Goal: Download file/media

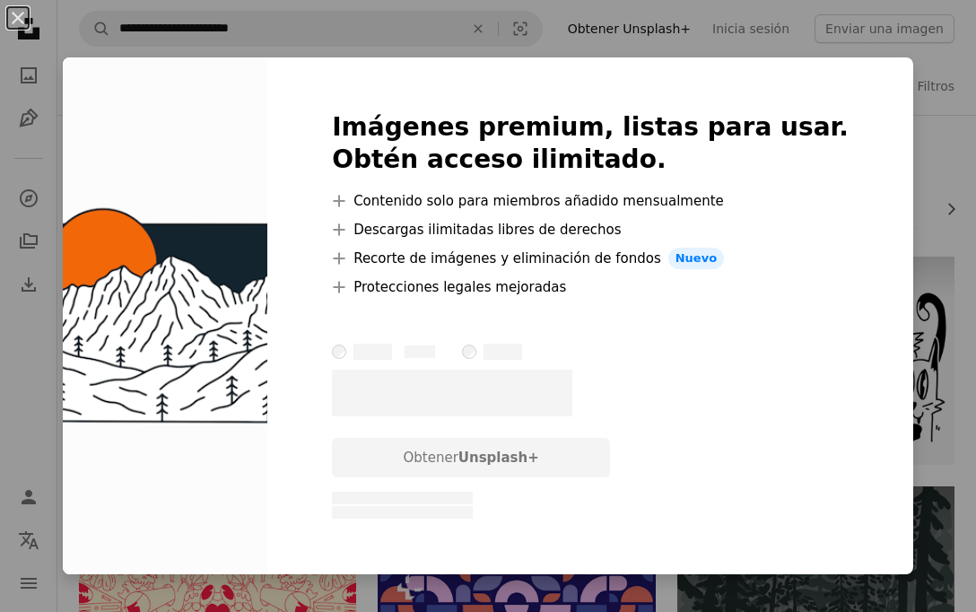
scroll to position [1826, 0]
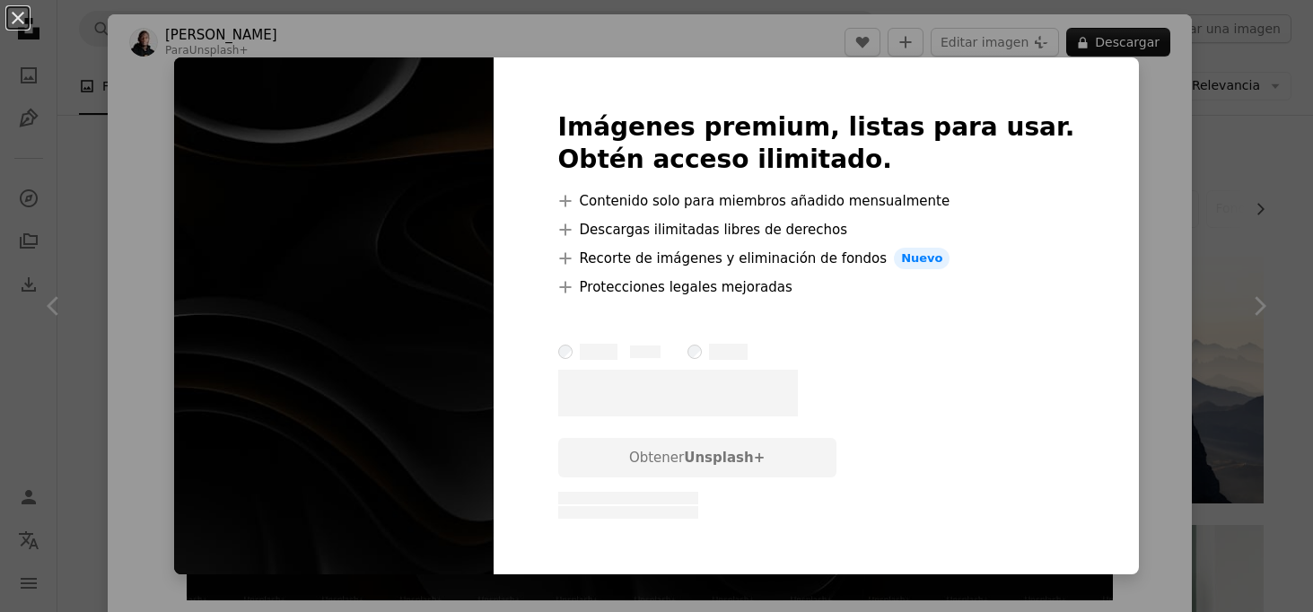
scroll to position [6720, 0]
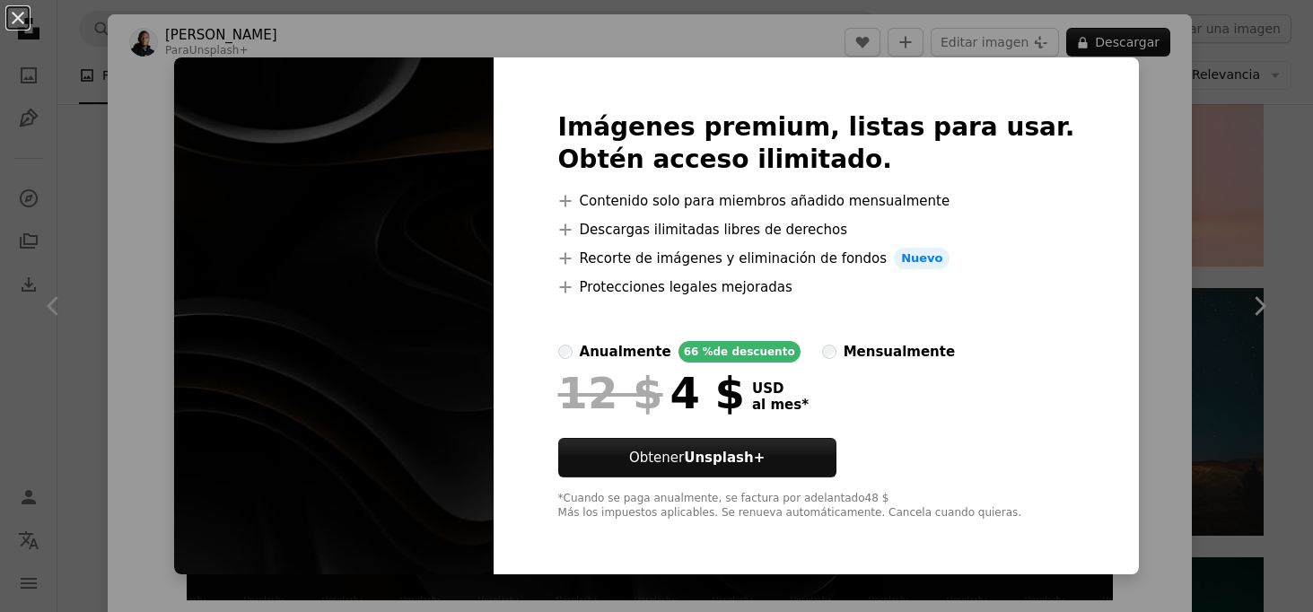
click at [367, 171] on img at bounding box center [333, 315] width 319 height 517
click at [404, 43] on div "An X shape Imágenes premium, listas para usar. Obtén acceso ilimitado. A plus s…" at bounding box center [656, 306] width 1313 height 612
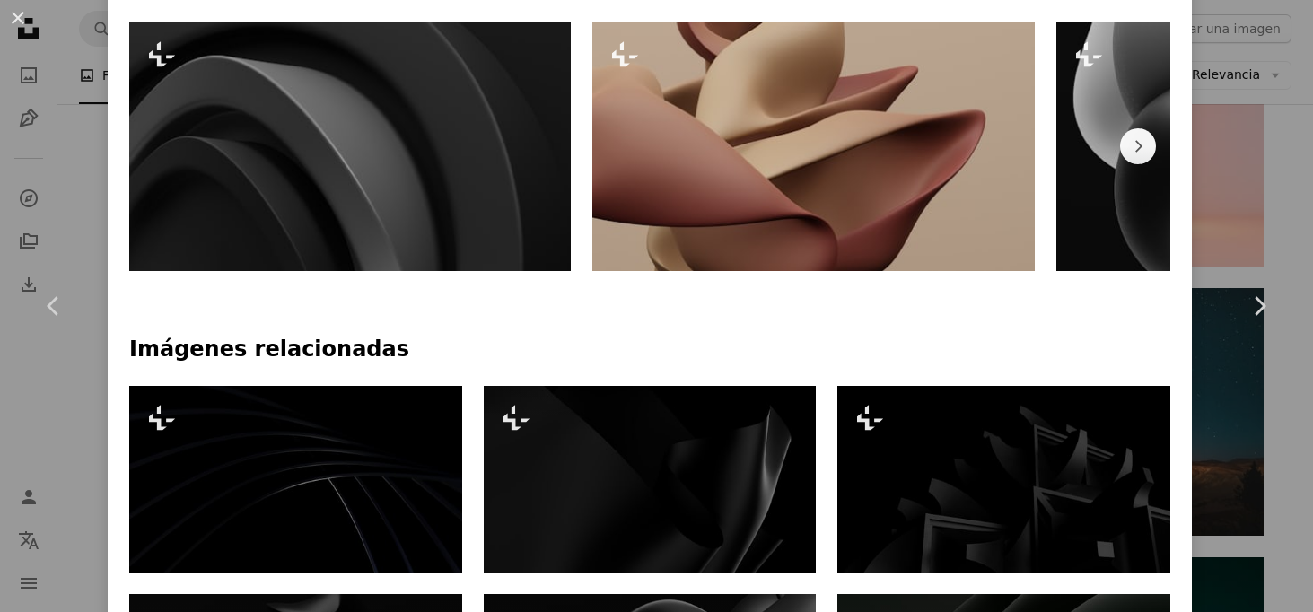
scroll to position [932, 0]
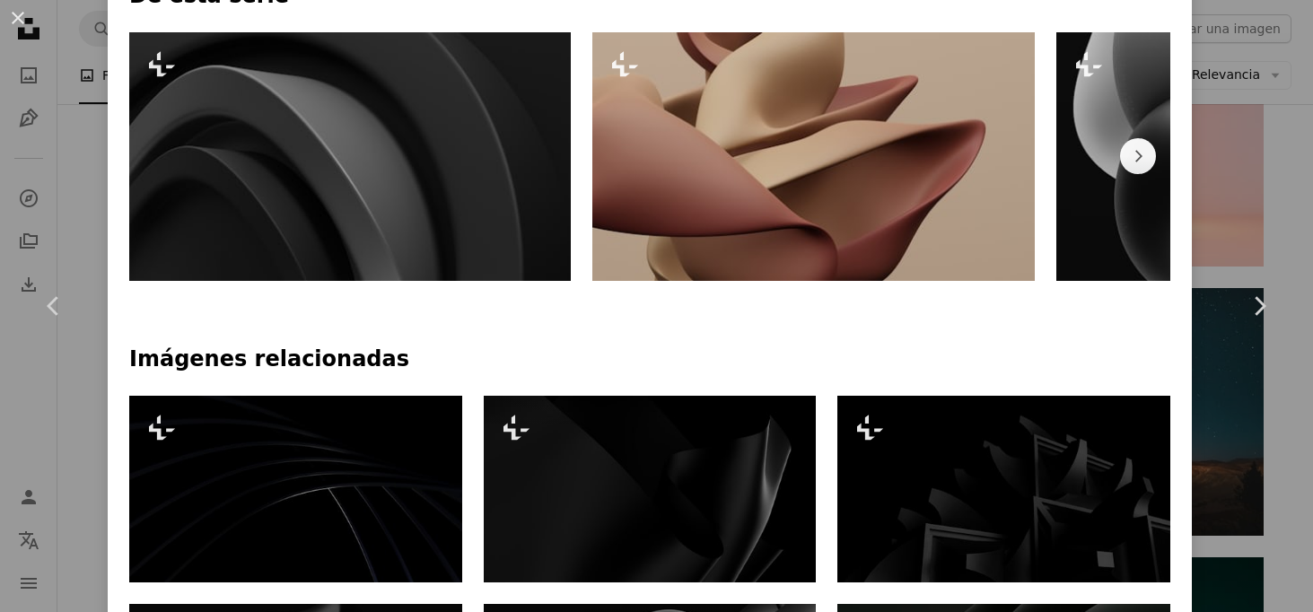
click at [91, 171] on div "An X shape Chevron left Chevron right [PERSON_NAME] Para Unsplash+ A heart A pl…" at bounding box center [656, 306] width 1313 height 612
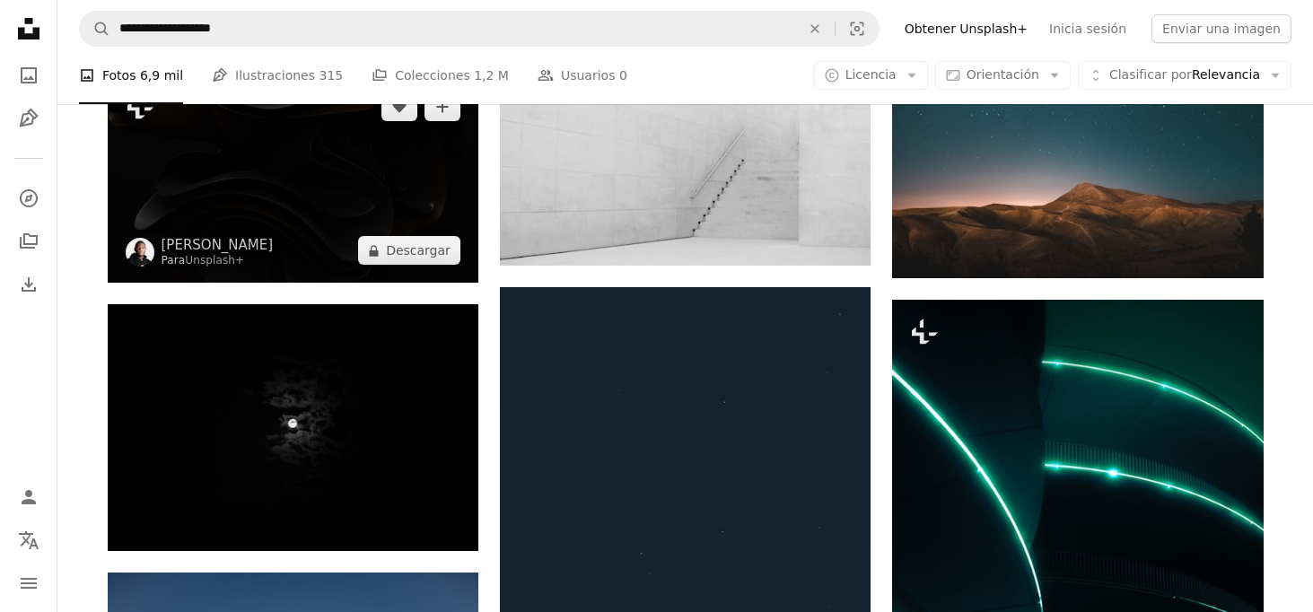
scroll to position [6986, 0]
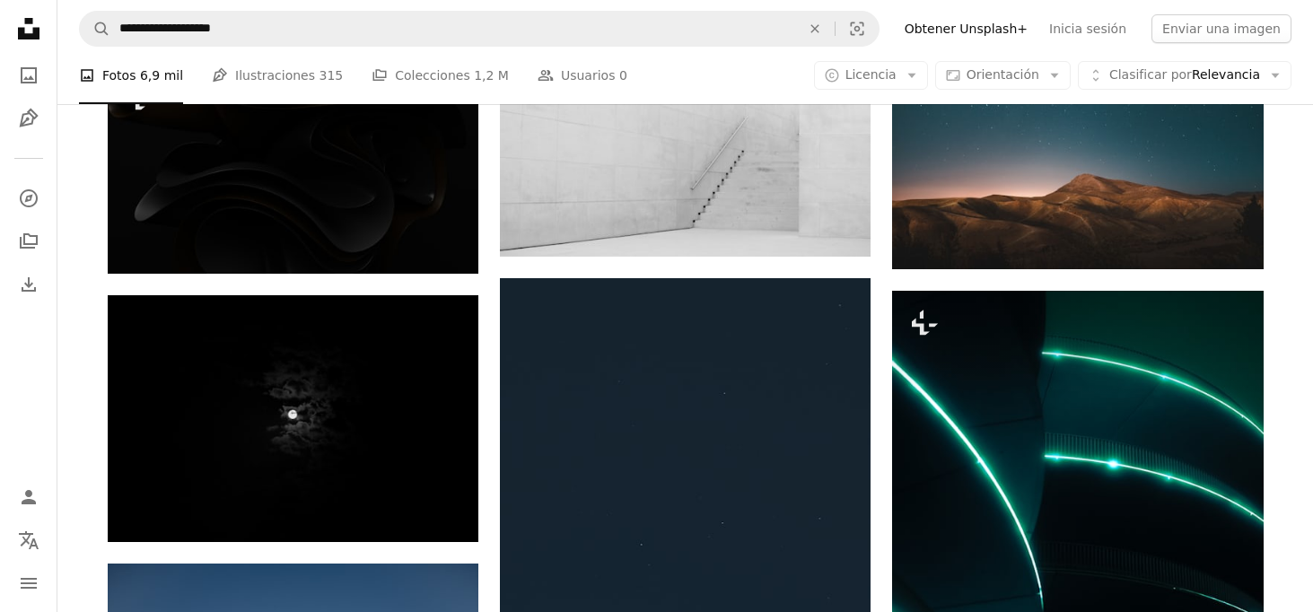
click at [20, 28] on icon at bounding box center [29, 29] width 22 height 22
